Goal: Task Accomplishment & Management: Manage account settings

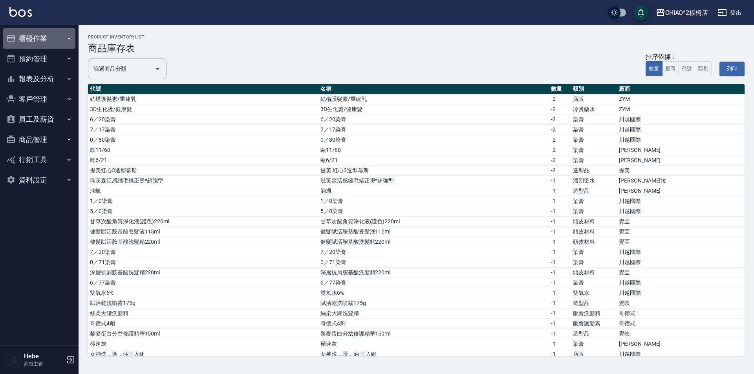
click at [37, 36] on button "櫃檯作業" at bounding box center [39, 38] width 72 height 20
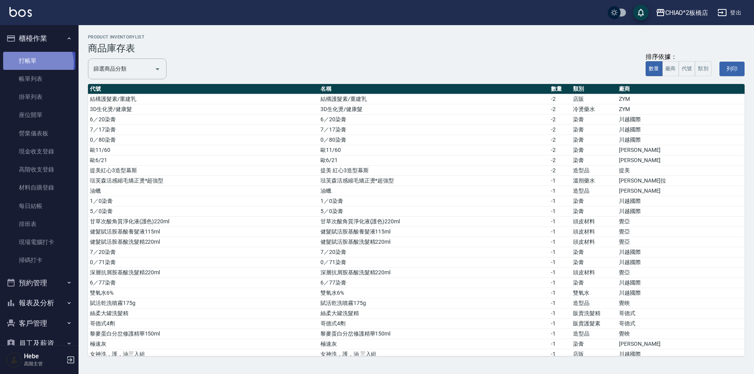
click at [37, 63] on link "打帳單" at bounding box center [39, 61] width 72 height 18
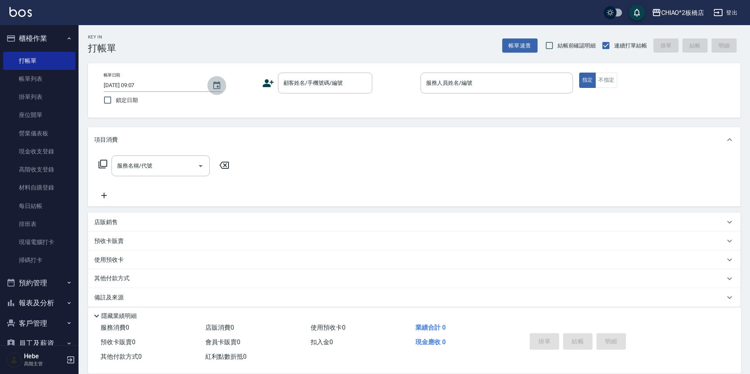
click at [215, 86] on icon "Choose date, selected date is 2025-10-07" at bounding box center [216, 85] width 9 height 9
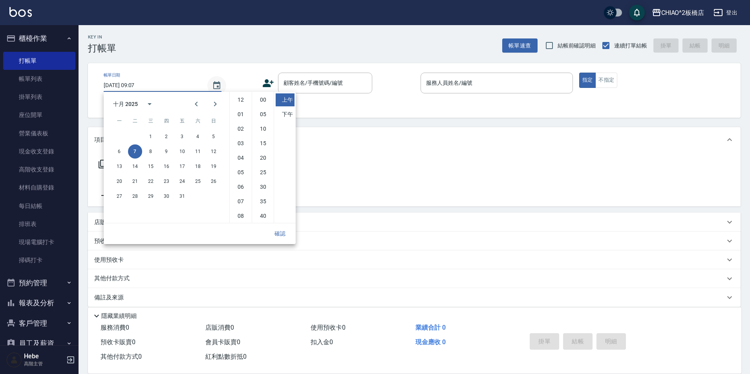
scroll to position [44, 0]
click at [116, 153] on button "6" at bounding box center [119, 152] width 14 height 14
type input "[DATE] 09:07"
click at [278, 235] on button "確認" at bounding box center [280, 234] width 25 height 15
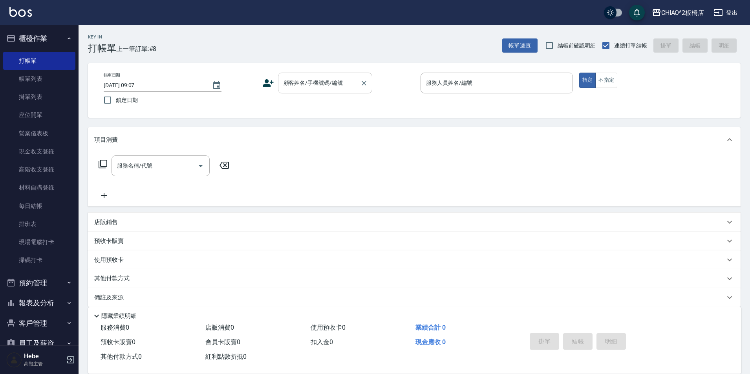
click at [337, 86] on input "顧客姓名/手機號碼/編號" at bounding box center [319, 83] width 75 height 14
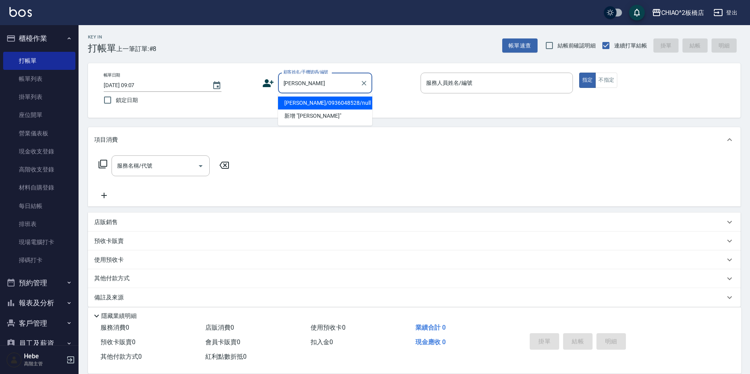
click at [334, 99] on li "[PERSON_NAME]/0936048528/null" at bounding box center [325, 103] width 94 height 13
type input "[PERSON_NAME]/0936048528/null"
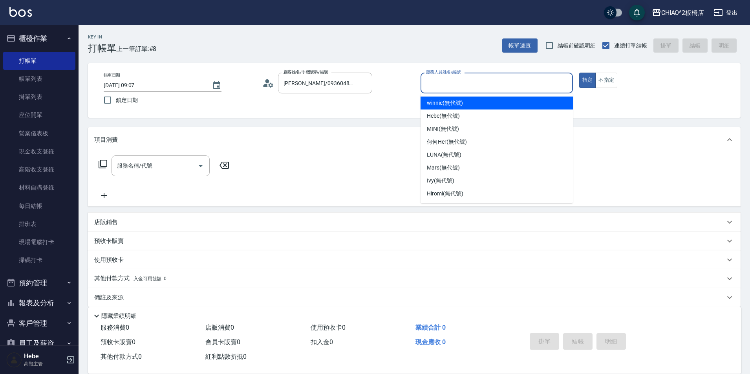
click at [376, 82] on input "服務人員姓名/編號" at bounding box center [496, 83] width 145 height 14
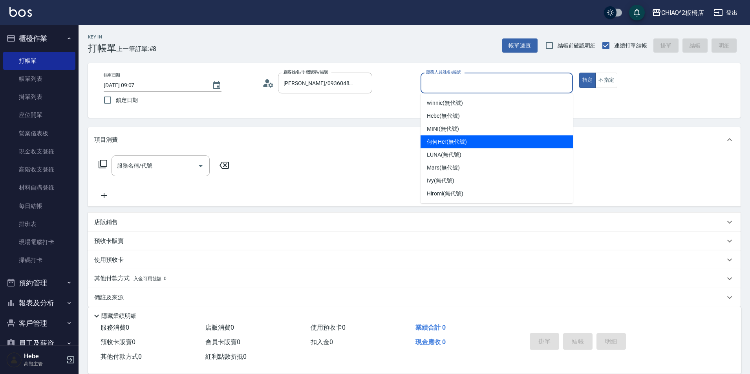
click at [376, 140] on span "何何Her (無代號)" at bounding box center [447, 142] width 40 height 8
type input "何何Her (無代號)"
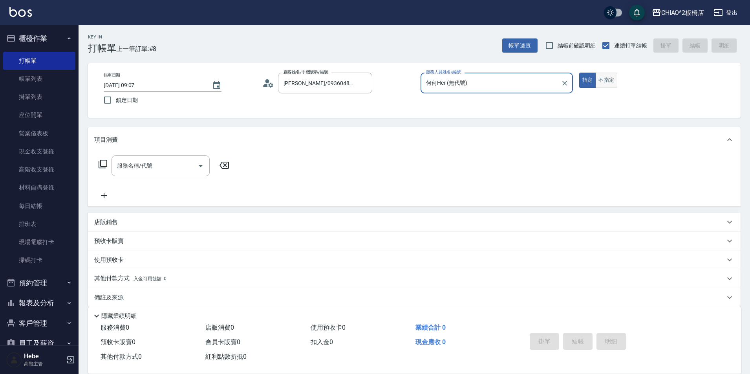
click at [376, 80] on button "不指定" at bounding box center [607, 80] width 22 height 15
click at [164, 169] on input "服務名稱/代號" at bounding box center [154, 166] width 79 height 14
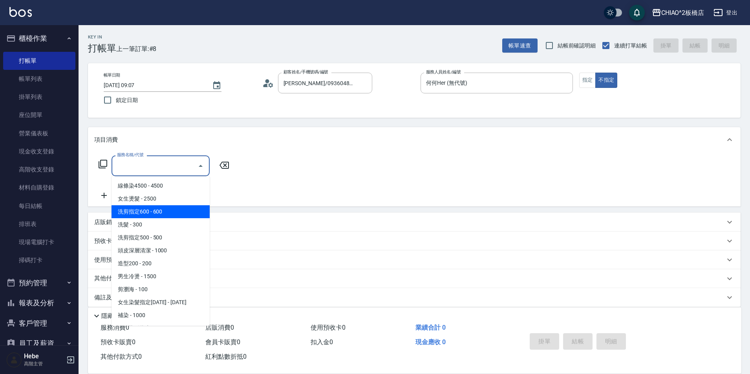
click at [167, 211] on span "洗剪指定600 - 600" at bounding box center [161, 211] width 98 height 13
type input "洗剪指定600(96678)"
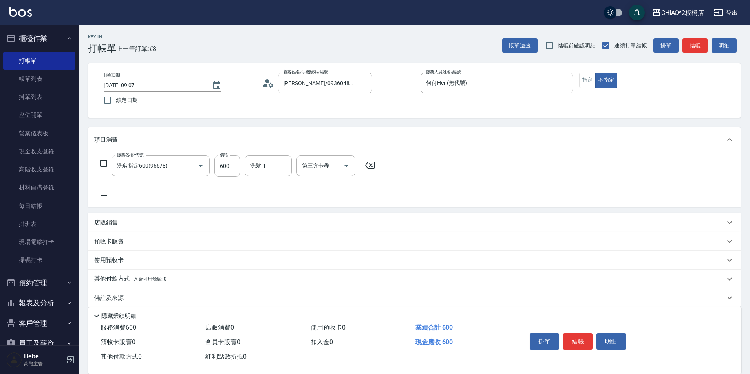
click at [103, 197] on icon at bounding box center [104, 195] width 20 height 9
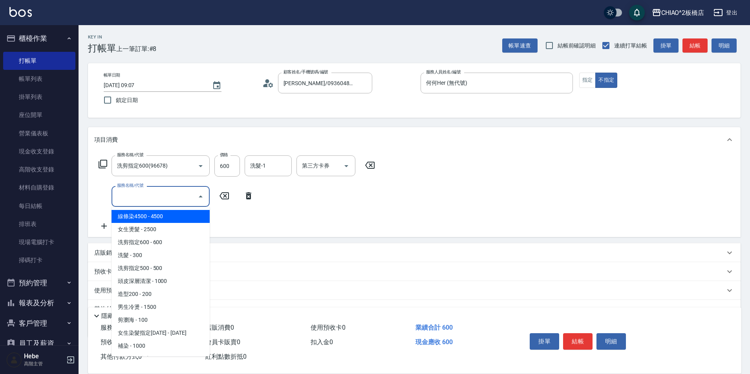
click at [149, 203] on input "服務名稱/代號" at bounding box center [154, 197] width 79 height 14
click at [168, 233] on span "女生燙髮 - 2500" at bounding box center [161, 229] width 98 height 13
type input "女生燙髮(96677)"
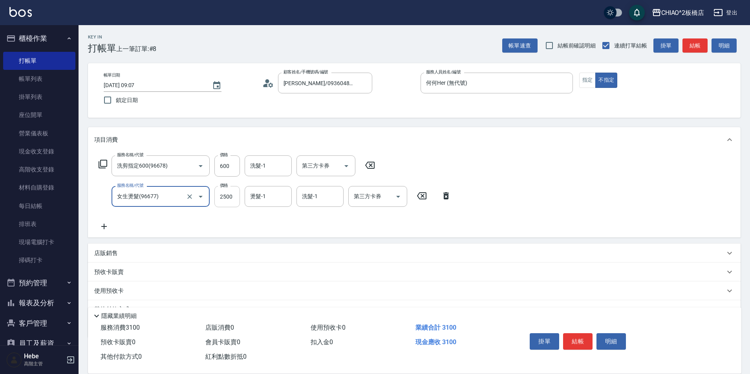
click at [225, 197] on input "2500" at bounding box center [228, 196] width 26 height 21
type input "2700"
click at [102, 228] on icon at bounding box center [104, 226] width 20 height 9
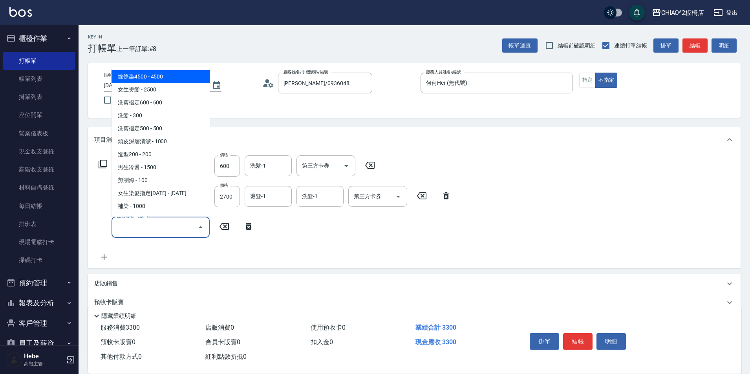
click at [119, 229] on input "服務名稱/代號" at bounding box center [154, 227] width 79 height 14
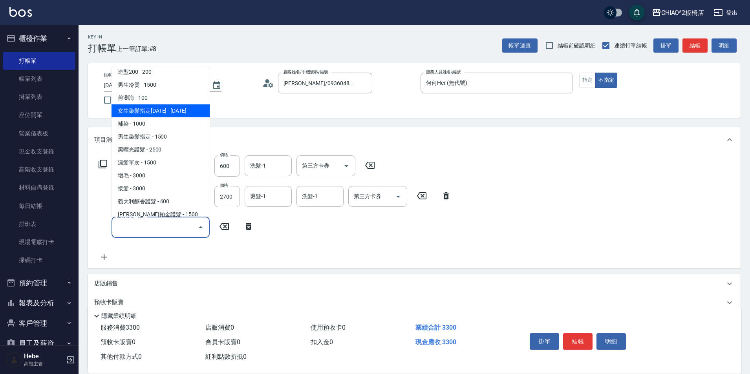
scroll to position [168, 0]
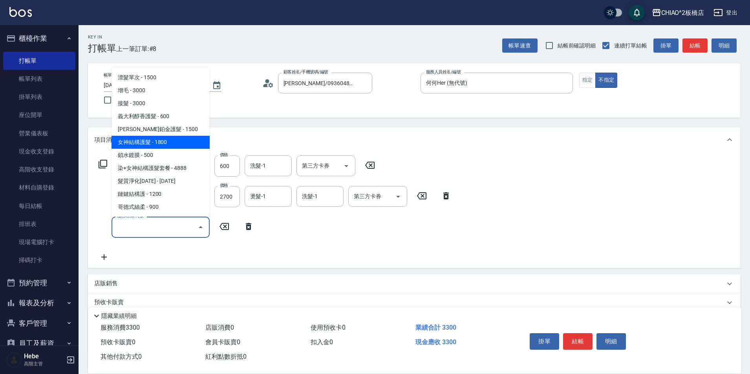
click at [161, 144] on span "女神結構護髮 - 1800" at bounding box center [161, 142] width 98 height 13
type input "女神結構護髮(126205)"
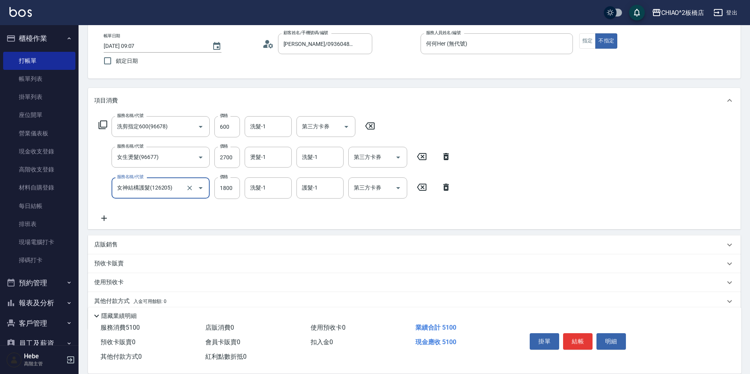
scroll to position [70, 0]
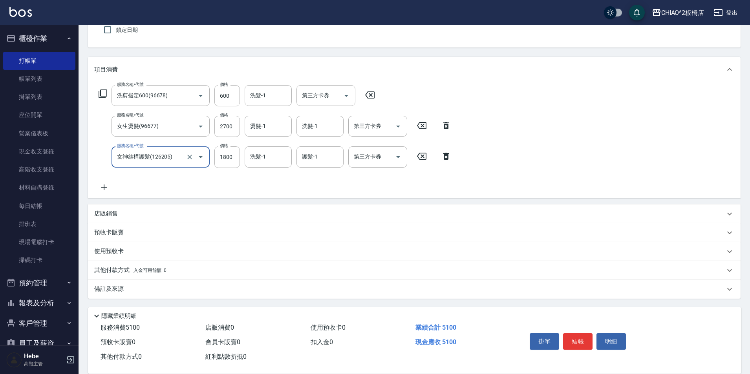
click at [158, 272] on span "入金可用餘額: 0" at bounding box center [150, 271] width 33 height 6
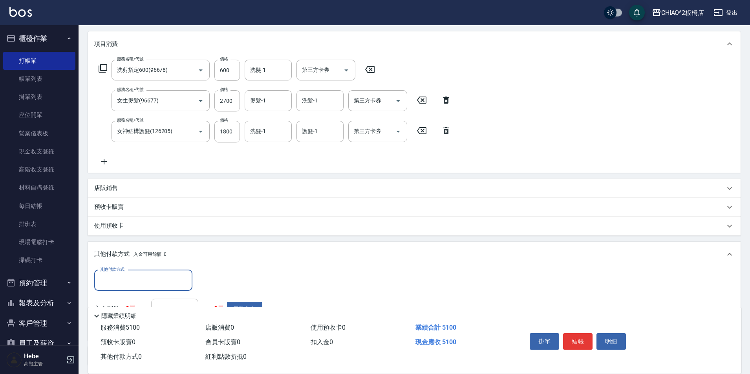
scroll to position [110, 0]
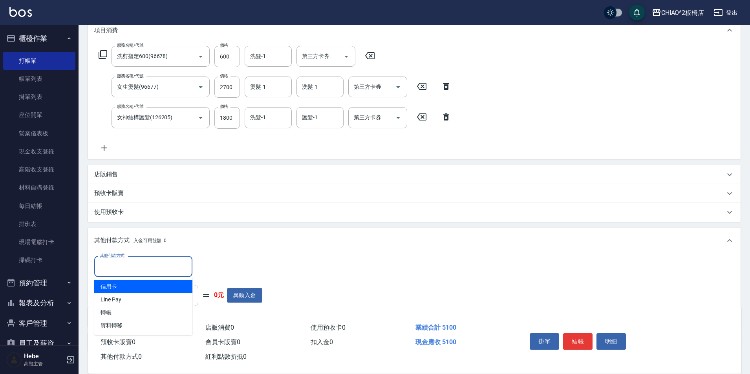
click at [156, 270] on input "其他付款方式" at bounding box center [143, 267] width 91 height 14
click at [152, 303] on span "Line Pay" at bounding box center [143, 299] width 98 height 13
type input "Line Pay"
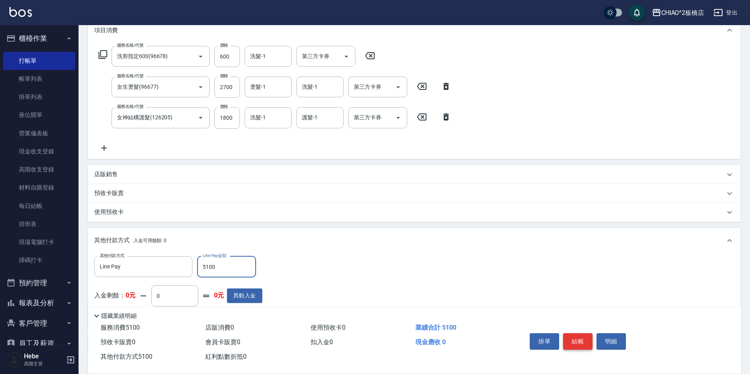
type input "5100"
click at [376, 334] on button "結帳" at bounding box center [577, 342] width 29 height 17
type input "[DATE] 09:08"
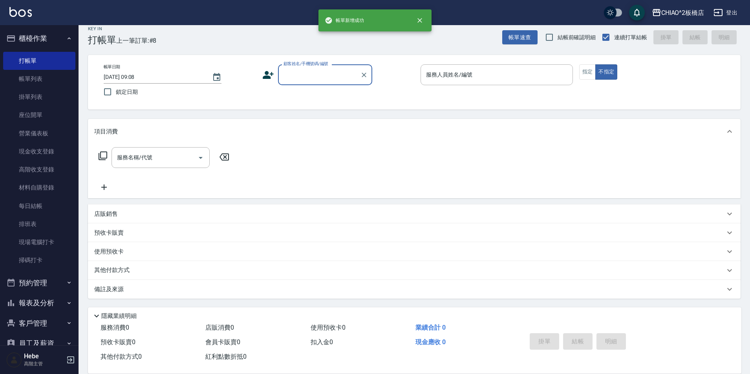
scroll to position [0, 0]
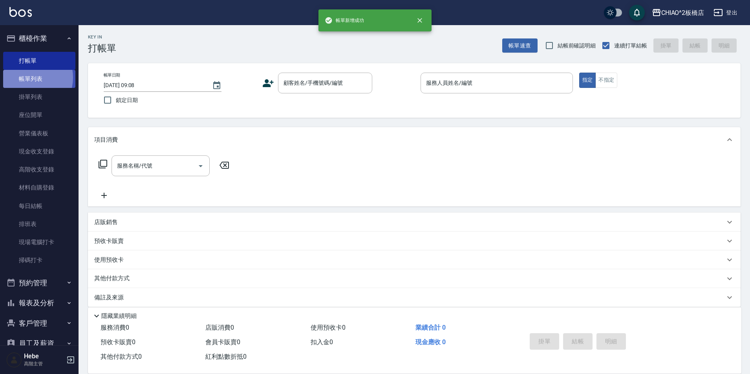
click at [29, 78] on link "帳單列表" at bounding box center [39, 79] width 72 height 18
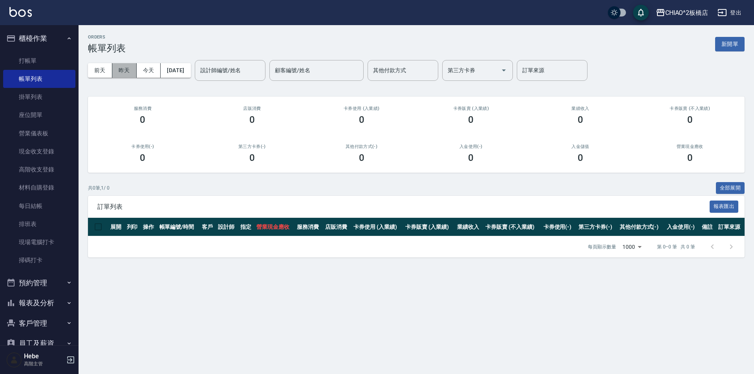
click at [126, 71] on button "昨天" at bounding box center [124, 70] width 24 height 15
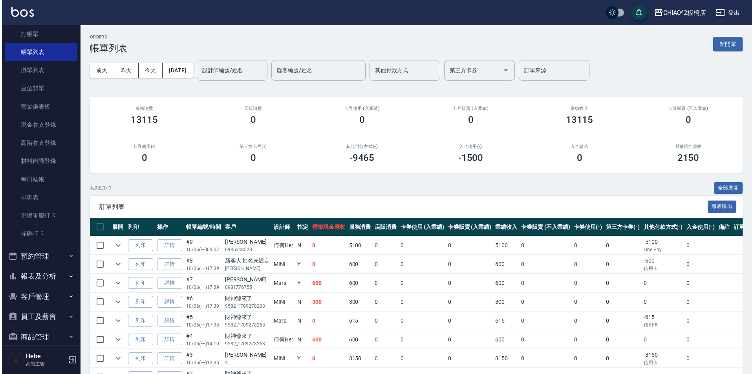
scroll to position [39, 0]
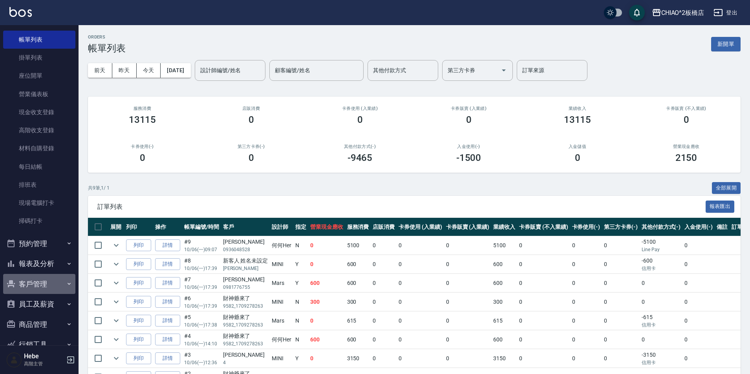
click at [44, 288] on button "客戶管理" at bounding box center [39, 284] width 72 height 20
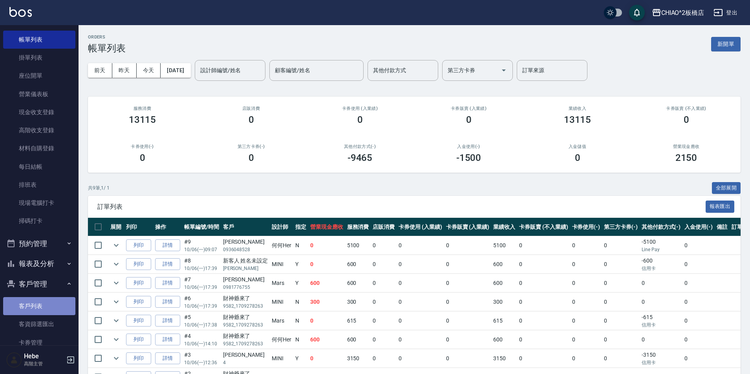
click at [44, 308] on link "客戶列表" at bounding box center [39, 306] width 72 height 18
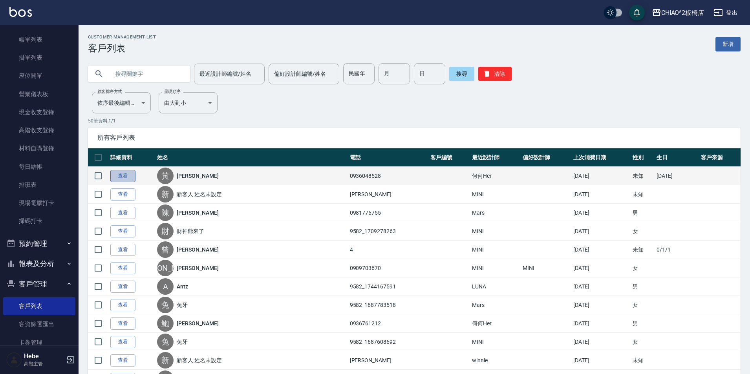
click at [130, 173] on link "查看" at bounding box center [122, 176] width 25 height 12
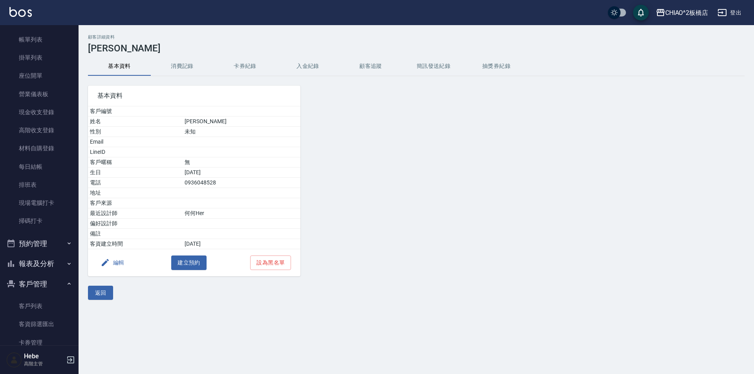
click at [190, 64] on button "消費記錄" at bounding box center [182, 66] width 63 height 19
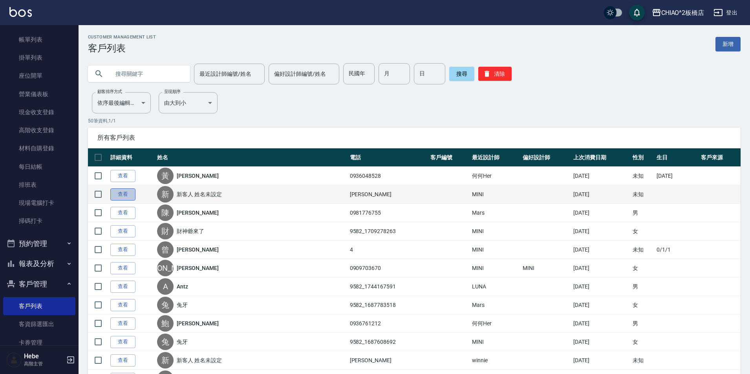
click at [125, 196] on link "查看" at bounding box center [122, 195] width 25 height 12
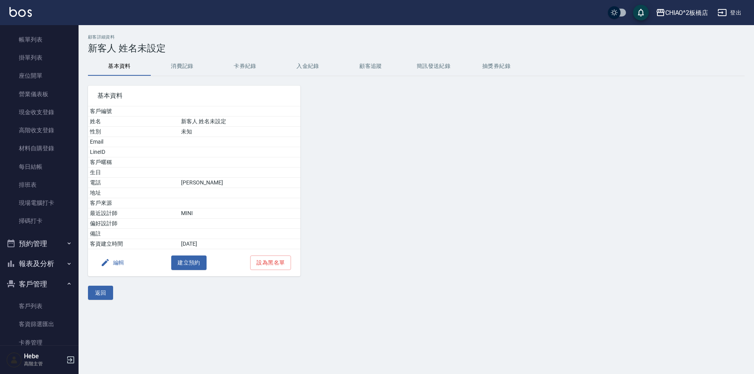
click at [115, 265] on button "編輯" at bounding box center [112, 263] width 30 height 15
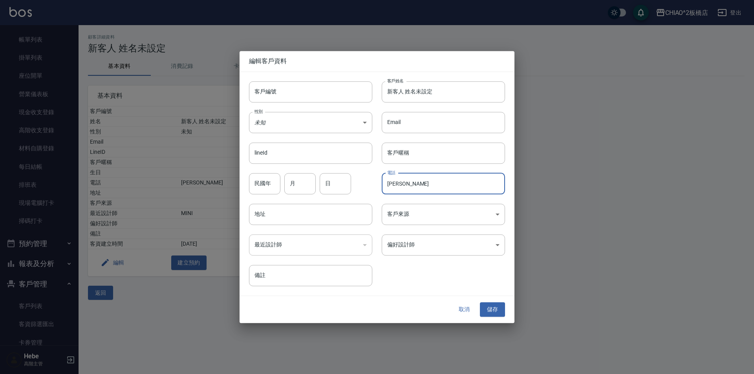
drag, startPoint x: 427, startPoint y: 185, endPoint x: 366, endPoint y: 192, distance: 62.0
click at [366, 192] on div "客戶編號 客戶編號 客戶姓名 新客人 姓名未設定 客戶姓名 性別 未知 UNKNOWN 性別 Email Email lineId lineId 客戶暱稱 客…" at bounding box center [373, 179] width 266 height 215
click at [376, 94] on input "新客人 姓名未設定" at bounding box center [443, 91] width 123 height 21
type input "新"
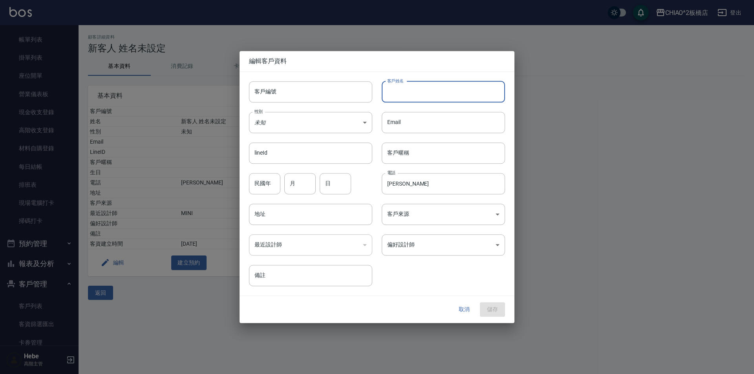
paste input "[PERSON_NAME]"
type input "[PERSON_NAME]"
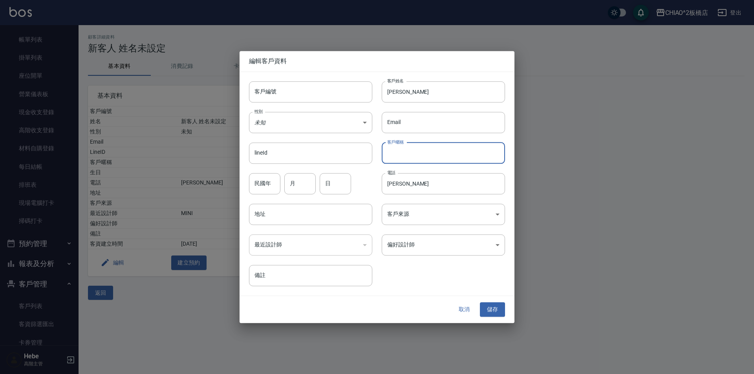
paste input "[PERSON_NAME]"
type input "[PERSON_NAME]"
click at [376, 248] on body "CHIAO^2板橋店 登出 櫃檯作業 打帳單 帳單列表 掛單列表 座位開單 營業儀表板 現金收支登錄 高階收支登錄 材料自購登錄 每日結帳 排班表 現場電腦打…" at bounding box center [377, 187] width 754 height 374
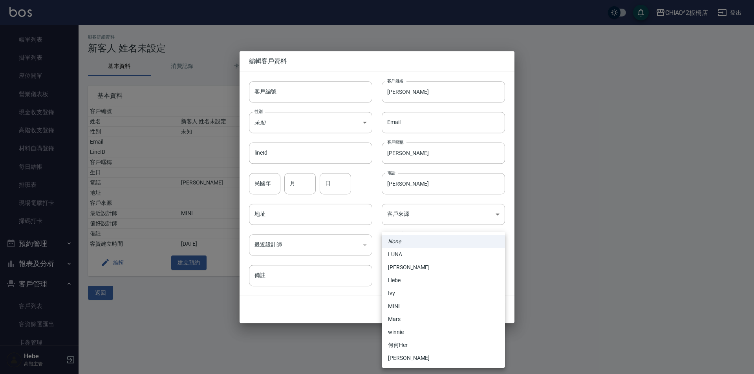
click at [376, 303] on li "MINI" at bounding box center [443, 306] width 123 height 13
type input "a5c7d3d4-0374-40f9-b7b7-bf2933c00e21"
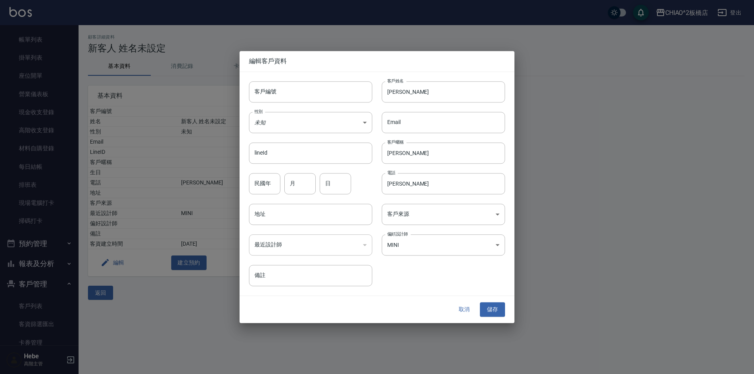
click at [337, 245] on div "​" at bounding box center [310, 245] width 123 height 21
click at [348, 244] on div "​" at bounding box center [310, 245] width 123 height 21
click at [366, 246] on div "​" at bounding box center [310, 245] width 123 height 21
click at [376, 218] on body "CHIAO^2板橋店 登出 櫃檯作業 打帳單 帳單列表 掛單列表 座位開單 營業儀表板 現金收支登錄 高階收支登錄 材料自購登錄 每日結帳 排班表 現場電腦打…" at bounding box center [377, 187] width 754 height 374
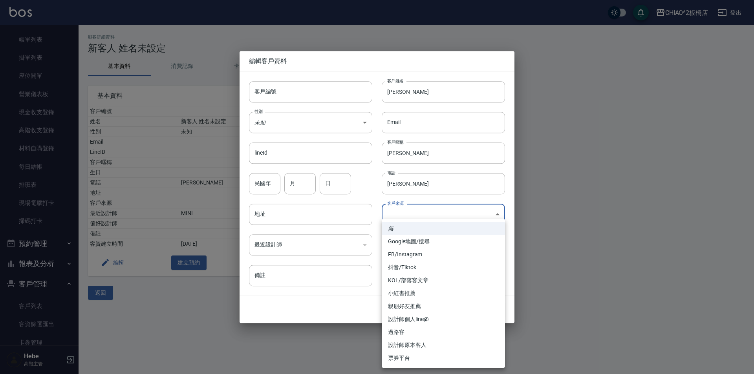
click at [376, 214] on div at bounding box center [377, 187] width 754 height 374
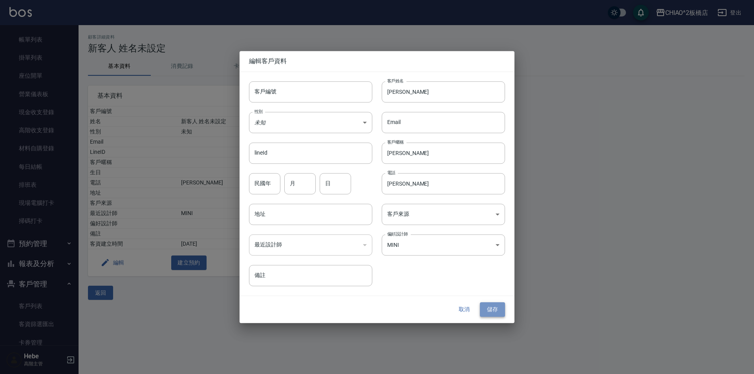
click at [376, 308] on button "儲存" at bounding box center [492, 310] width 25 height 15
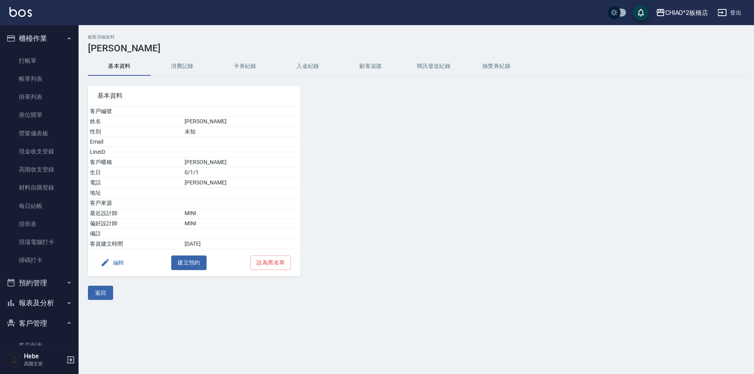
click at [68, 323] on icon "button" at bounding box center [69, 324] width 3 height 2
click at [64, 42] on button "櫃檯作業" at bounding box center [39, 38] width 72 height 20
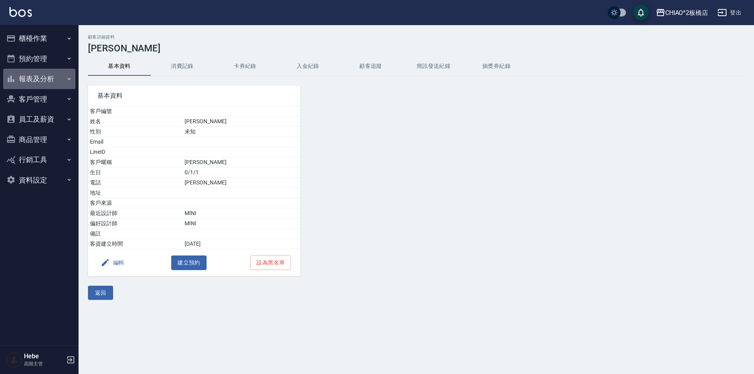
click at [62, 82] on button "報表及分析" at bounding box center [39, 79] width 72 height 20
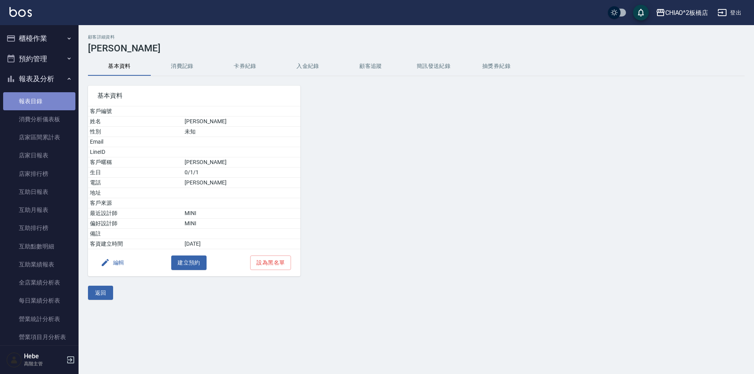
click at [58, 103] on link "報表目錄" at bounding box center [39, 101] width 72 height 18
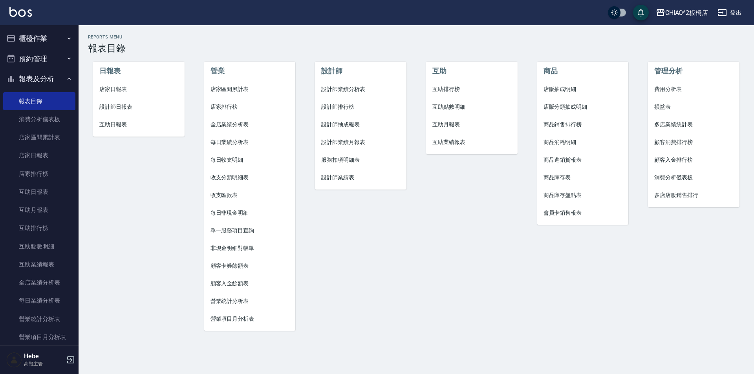
click at [115, 92] on span "店家日報表" at bounding box center [138, 89] width 79 height 8
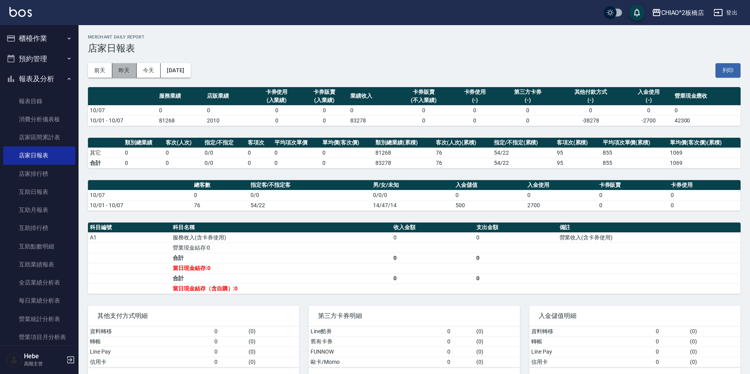
click at [120, 75] on button "昨天" at bounding box center [124, 70] width 24 height 15
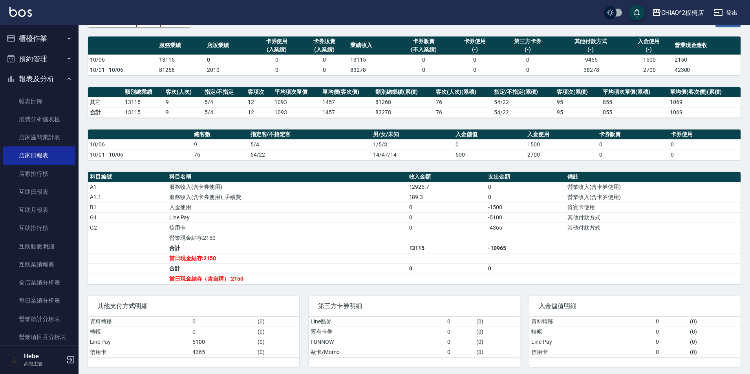
scroll to position [53, 0]
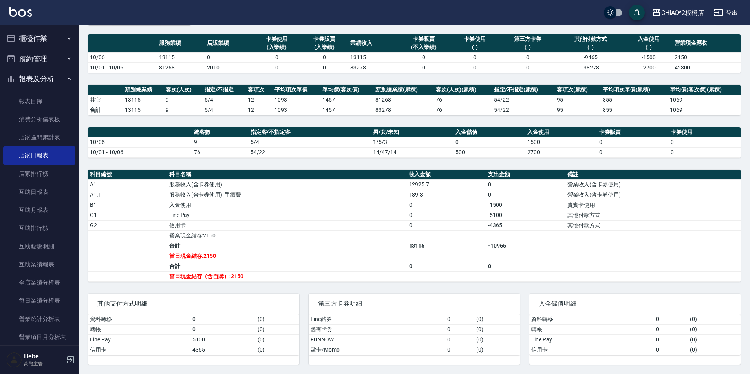
click at [67, 84] on button "報表及分析" at bounding box center [39, 79] width 72 height 20
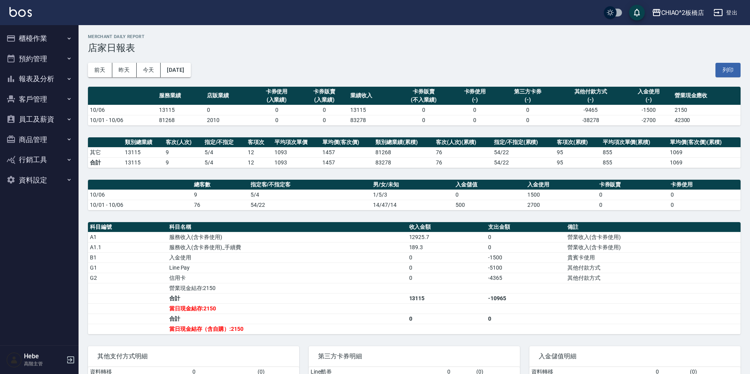
scroll to position [0, 0]
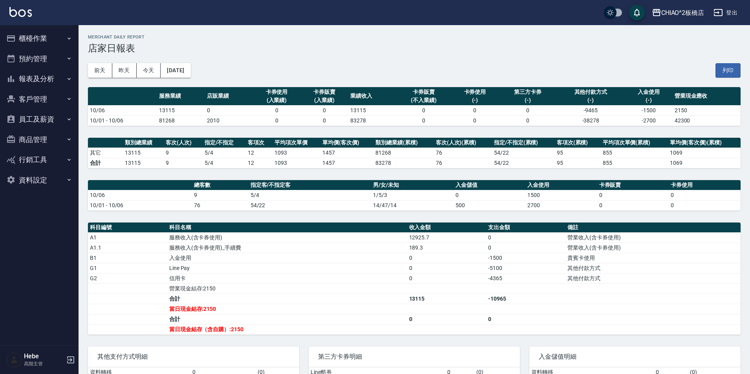
click at [52, 34] on button "櫃檯作業" at bounding box center [39, 38] width 72 height 20
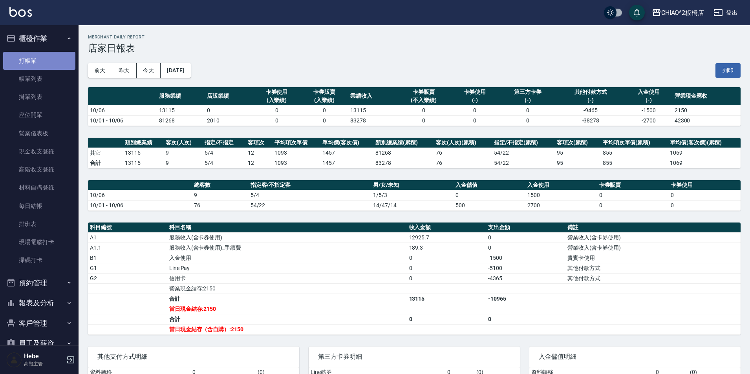
click at [42, 60] on link "打帳單" at bounding box center [39, 61] width 72 height 18
